Goal: Task Accomplishment & Management: Use online tool/utility

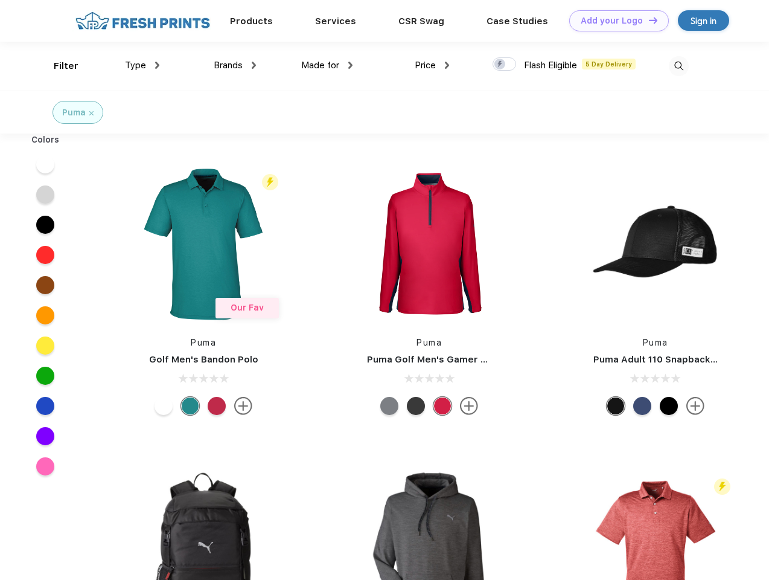
click at [615, 21] on link "Add your Logo Design Tool" at bounding box center [619, 20] width 100 height 21
click at [0, 0] on div "Design Tool" at bounding box center [0, 0] width 0 height 0
click at [648, 20] on link "Add your Logo Design Tool" at bounding box center [619, 20] width 100 height 21
click at [58, 66] on div "Filter" at bounding box center [66, 66] width 25 height 14
click at [142, 65] on span "Type" at bounding box center [135, 65] width 21 height 11
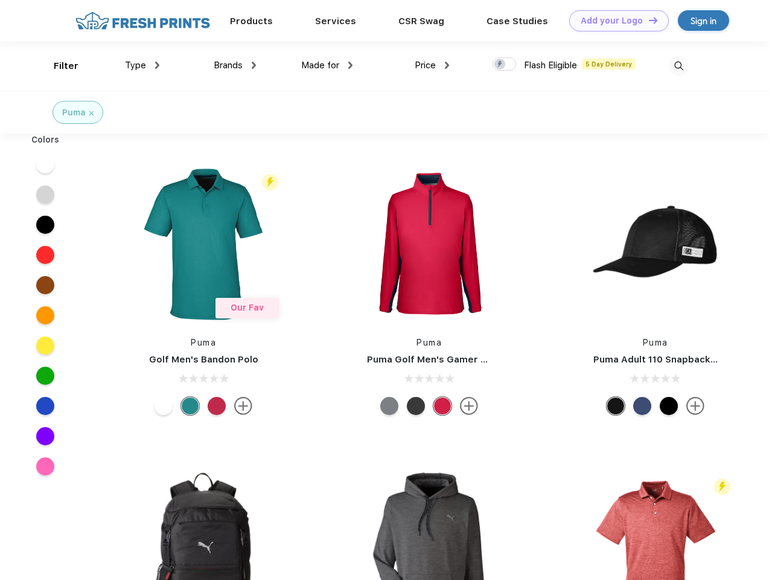
click at [235, 65] on span "Brands" at bounding box center [228, 65] width 29 height 11
click at [327, 65] on span "Made for" at bounding box center [320, 65] width 38 height 11
click at [432, 65] on span "Price" at bounding box center [425, 65] width 21 height 11
click at [505, 65] on div at bounding box center [505, 63] width 24 height 13
click at [501, 65] on input "checkbox" at bounding box center [497, 61] width 8 height 8
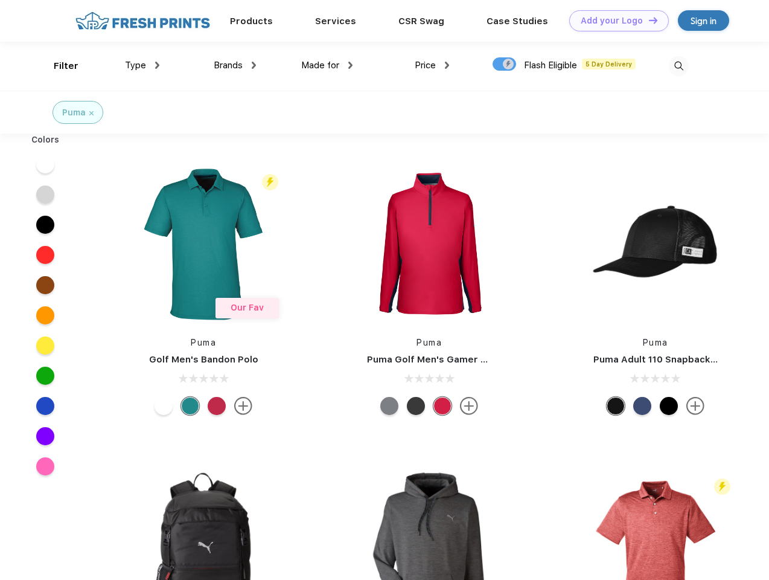
click at [679, 66] on img at bounding box center [679, 66] width 20 height 20
